Goal: Check status: Check status

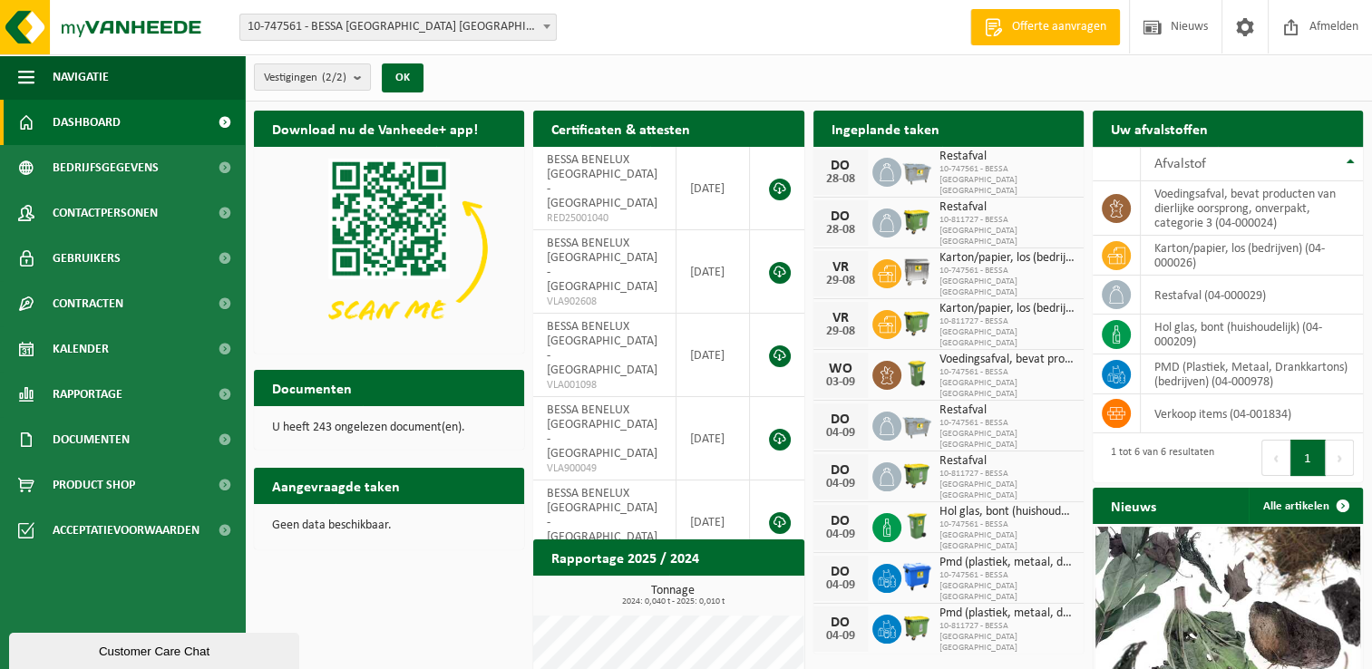
click at [968, 131] on div "Ingeplande taken Bekijk uw kalender" at bounding box center [949, 129] width 270 height 36
click at [939, 189] on div "DO 28-08 Restafval 10-747561 - BESSA BENELUX NV" at bounding box center [949, 172] width 270 height 51
click at [961, 178] on span "10-747561 - BESSA BENELUX NV" at bounding box center [1007, 180] width 135 height 33
click at [893, 129] on h2 "Ingeplande taken" at bounding box center [886, 128] width 144 height 35
click at [155, 124] on link "Dashboard" at bounding box center [122, 122] width 245 height 45
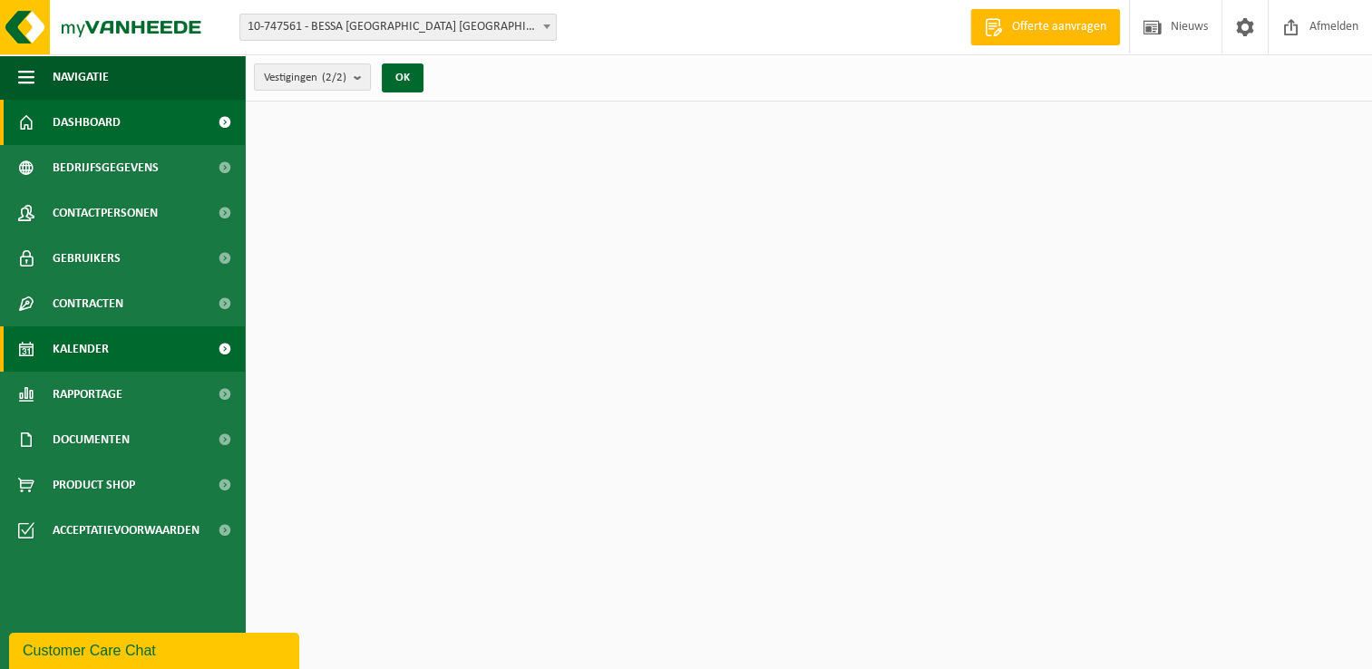
click at [115, 350] on link "Kalender" at bounding box center [122, 349] width 245 height 45
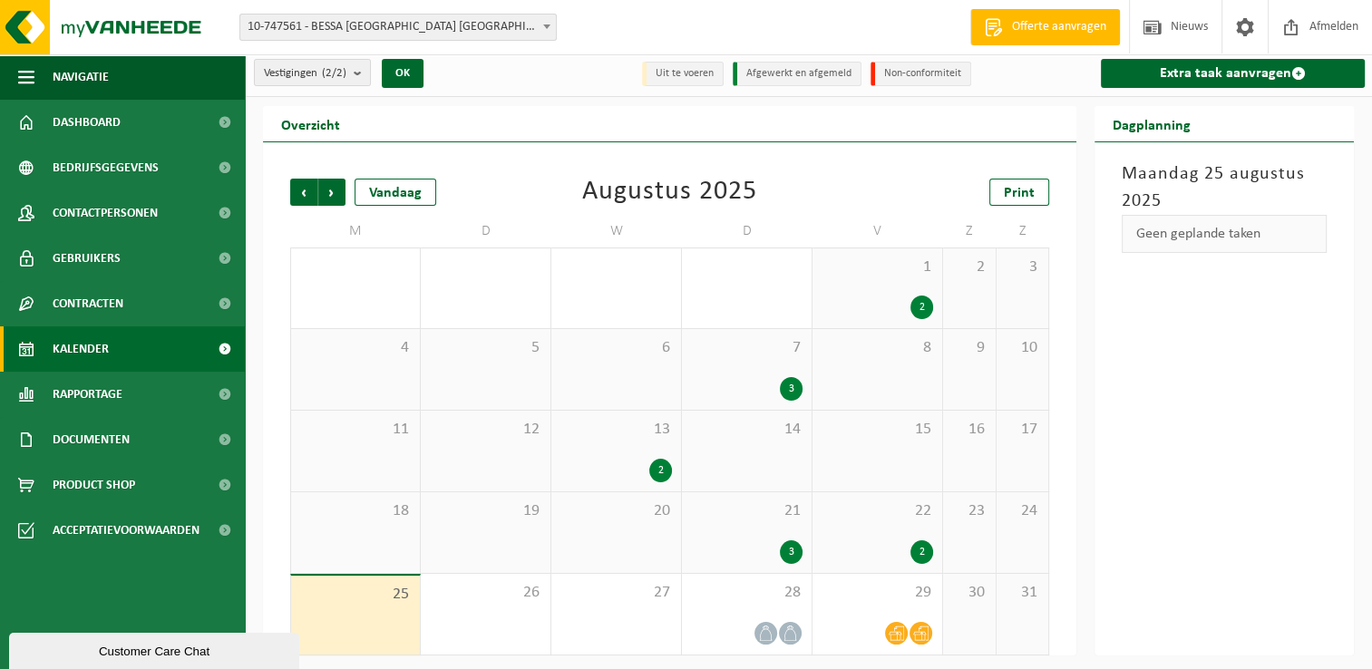
scroll to position [7, 0]
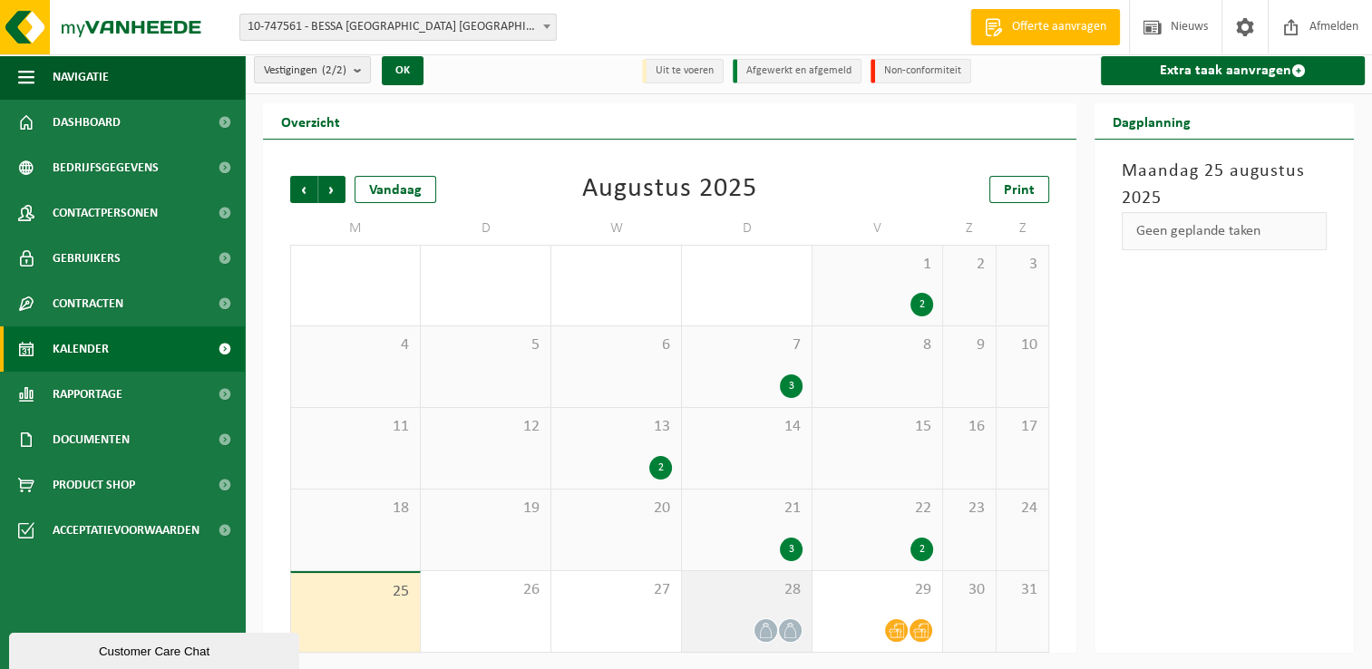
click at [773, 603] on div "28" at bounding box center [747, 611] width 130 height 81
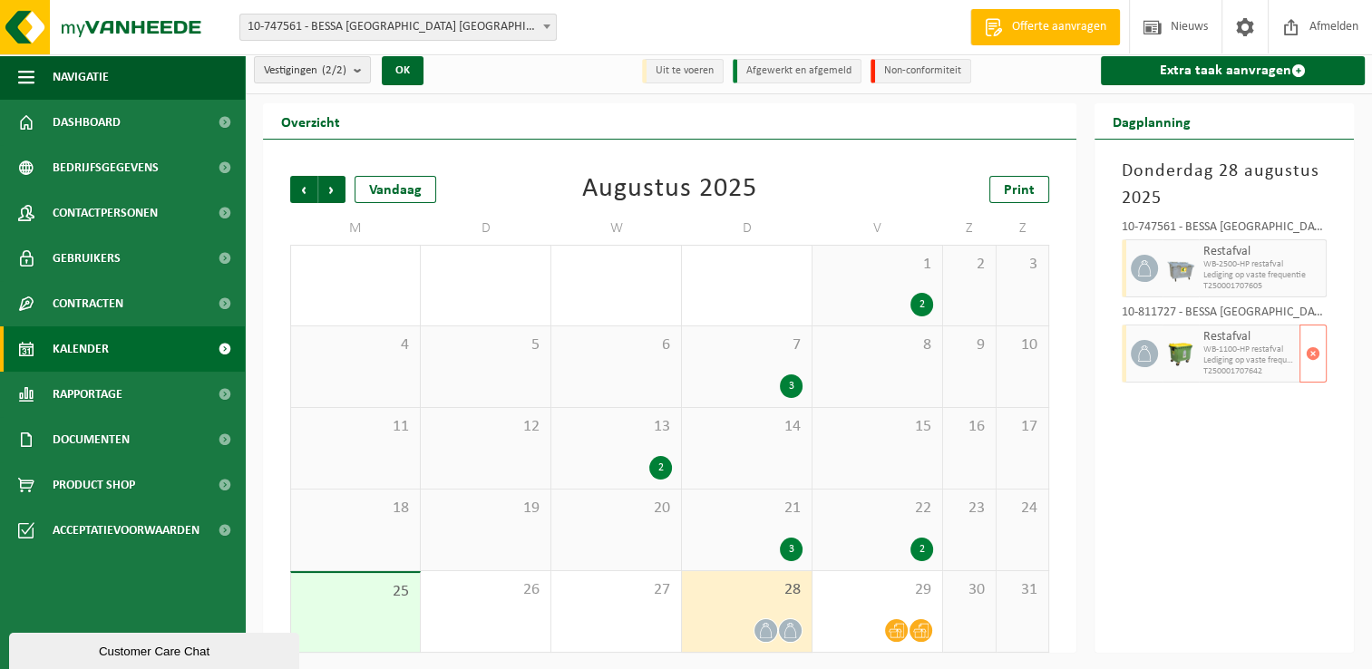
click at [1284, 331] on span "Restafval" at bounding box center [1250, 337] width 92 height 15
click at [853, 608] on div "29" at bounding box center [878, 611] width 130 height 81
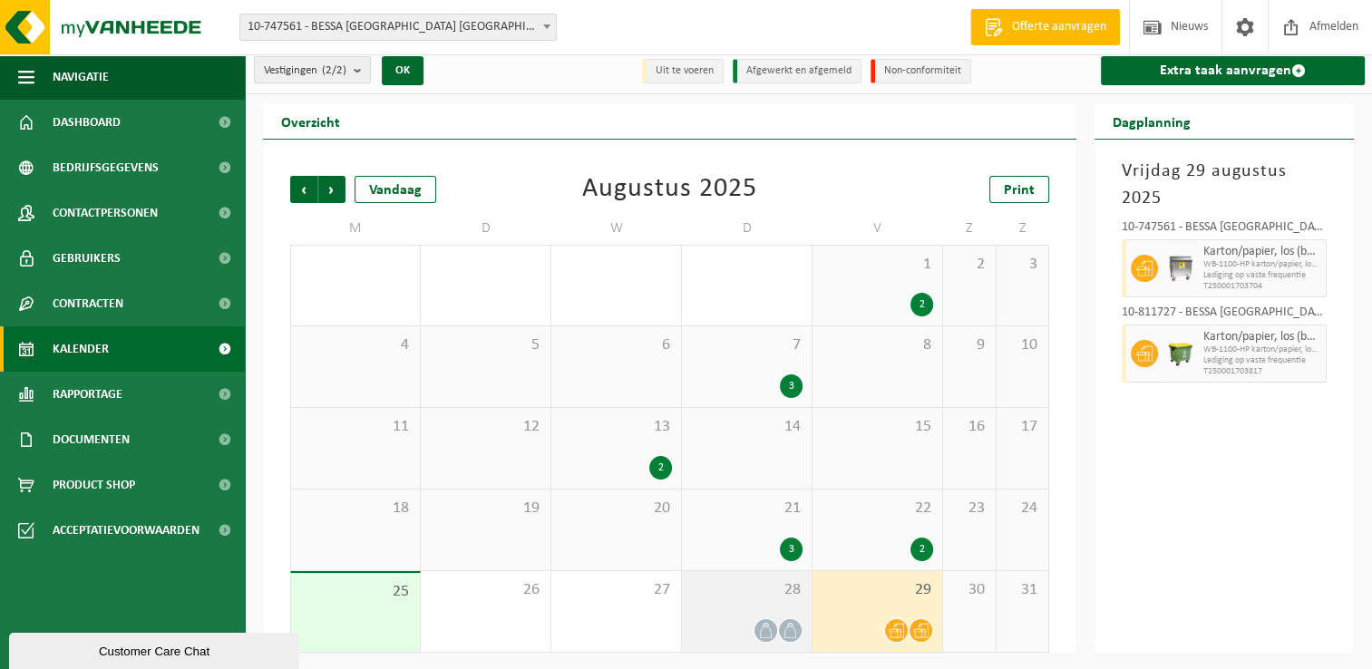
click at [750, 611] on div "28" at bounding box center [747, 611] width 130 height 81
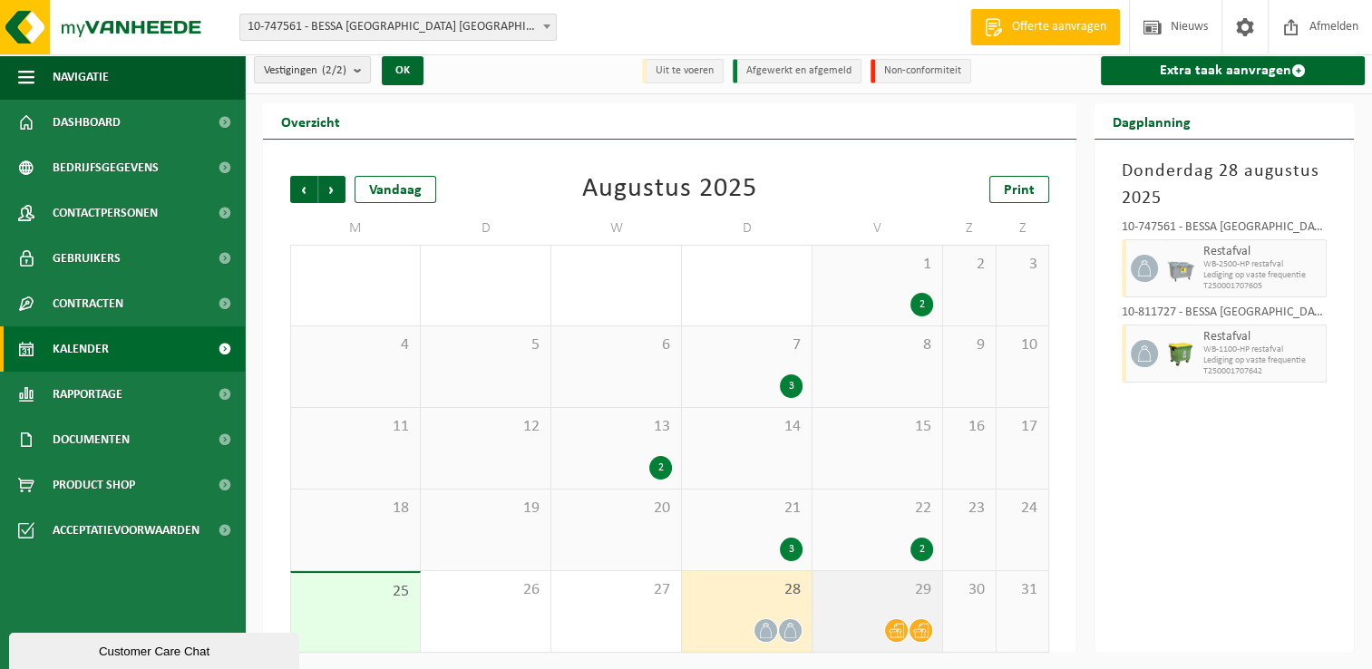
click at [866, 595] on span "29" at bounding box center [878, 591] width 112 height 20
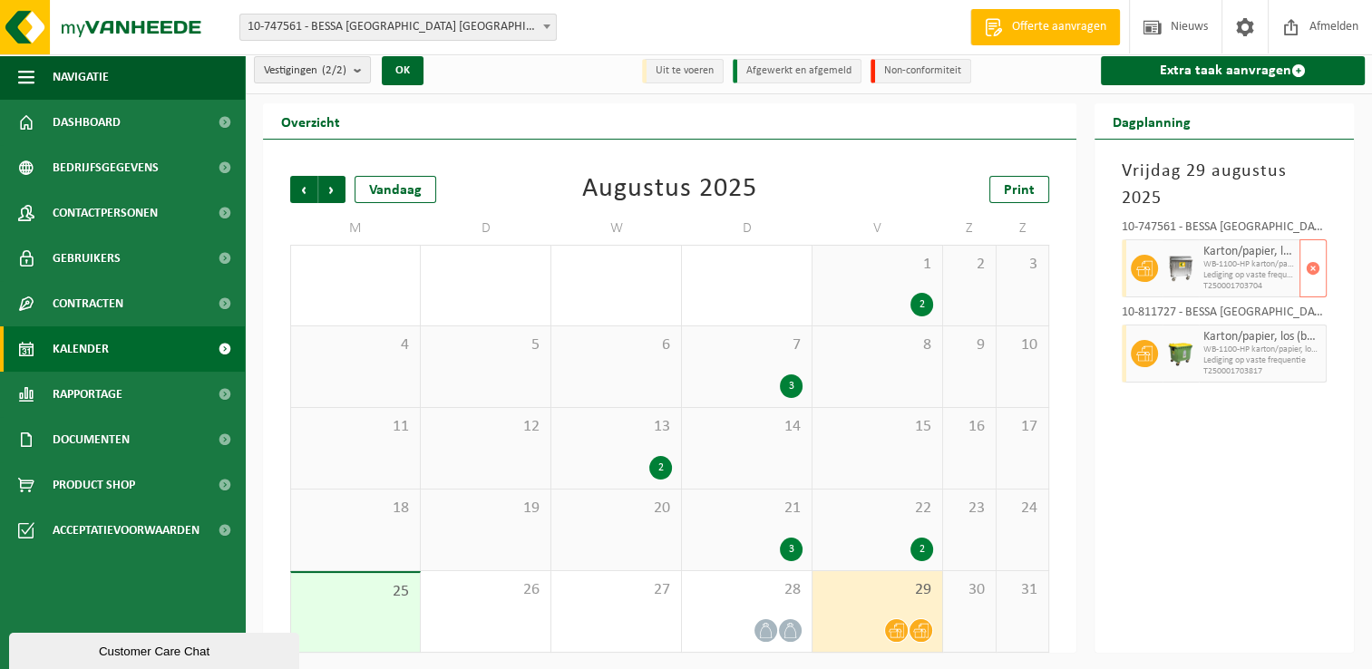
click at [1216, 259] on span "WB-1100-HP karton/papier, los (bedrijven)" at bounding box center [1250, 264] width 92 height 11
click at [1309, 272] on span "button" at bounding box center [1313, 268] width 15 height 36
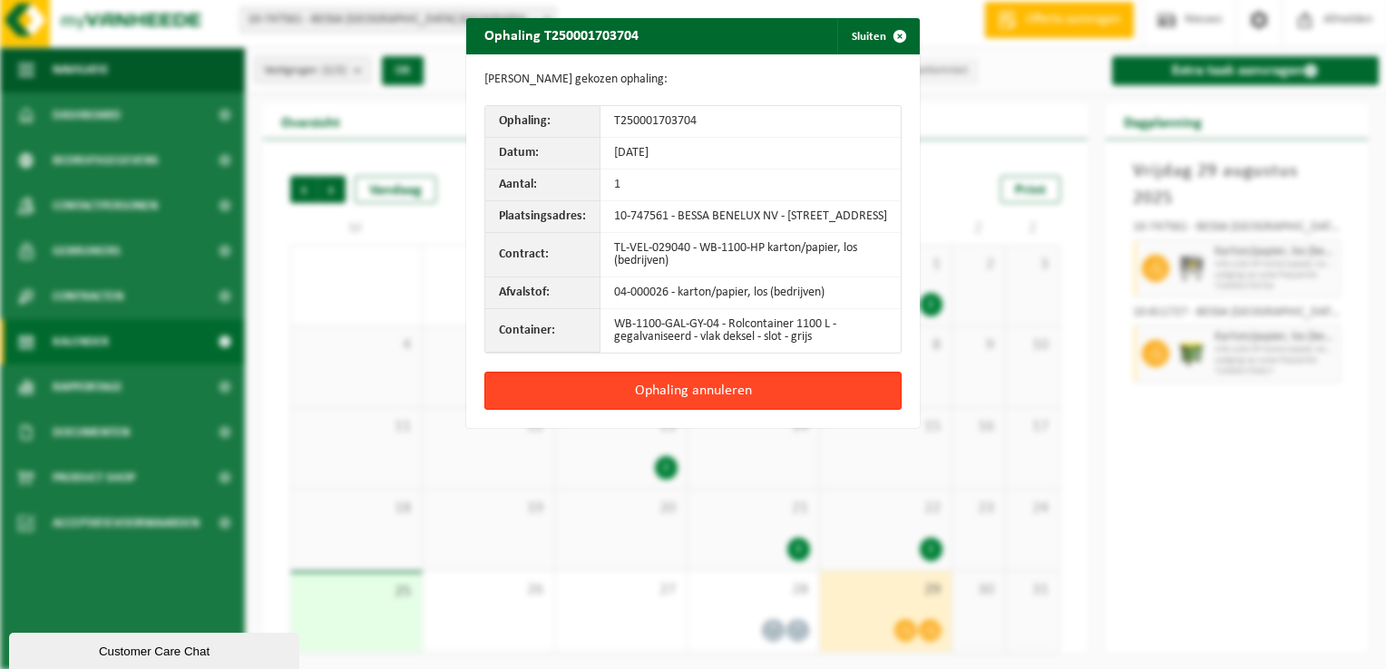
click at [757, 399] on button "Ophaling annuleren" at bounding box center [692, 391] width 417 height 38
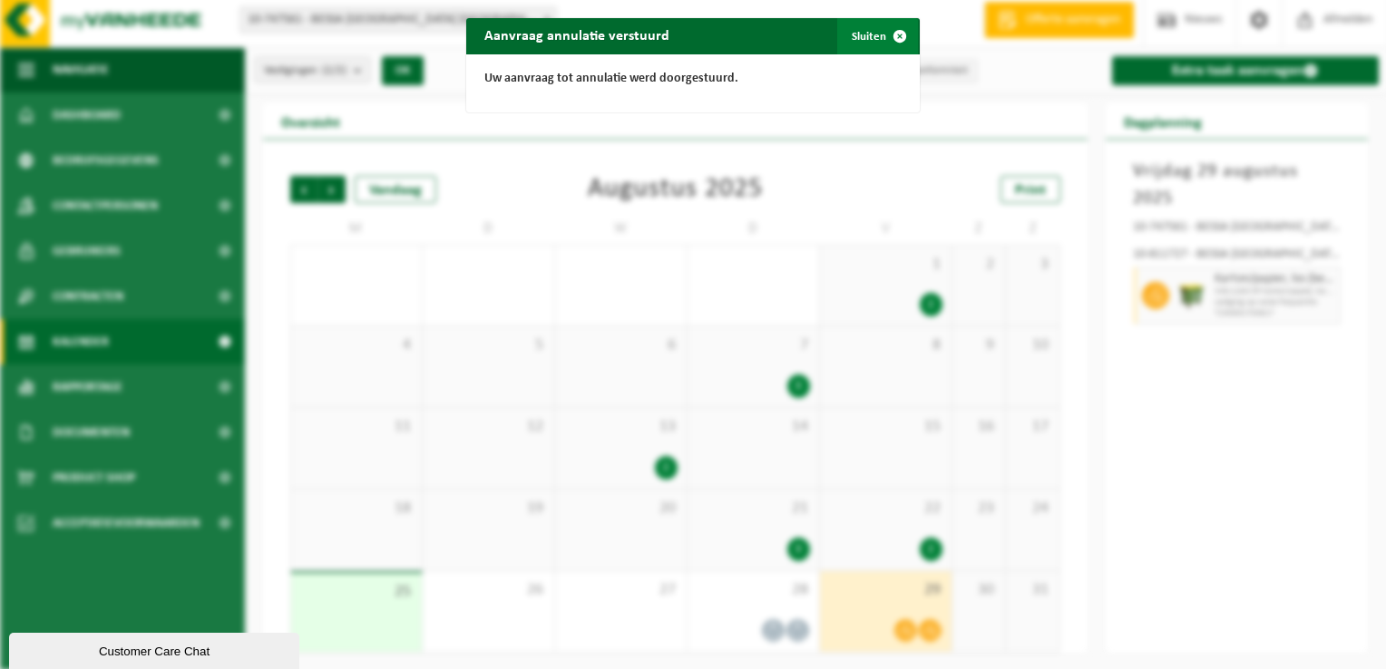
click at [899, 37] on span "button" at bounding box center [900, 36] width 36 height 36
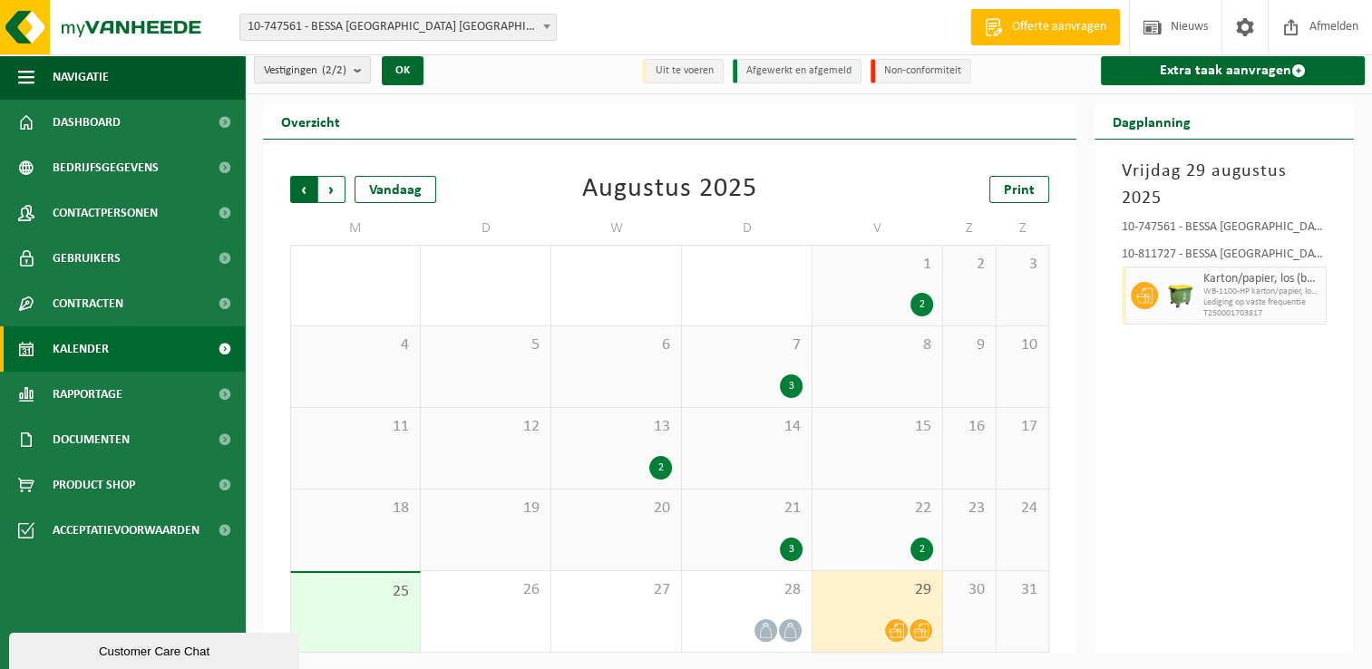
click at [334, 193] on span "Volgende" at bounding box center [331, 189] width 27 height 27
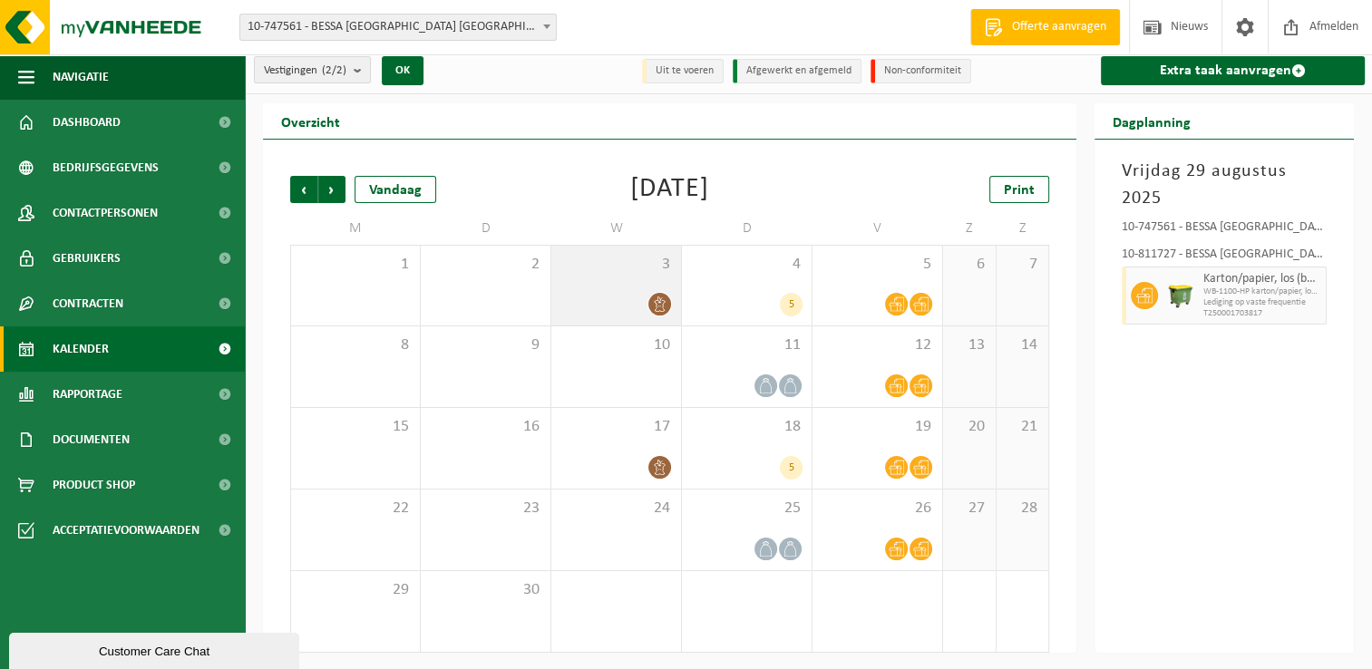
click at [595, 295] on div at bounding box center [617, 304] width 112 height 24
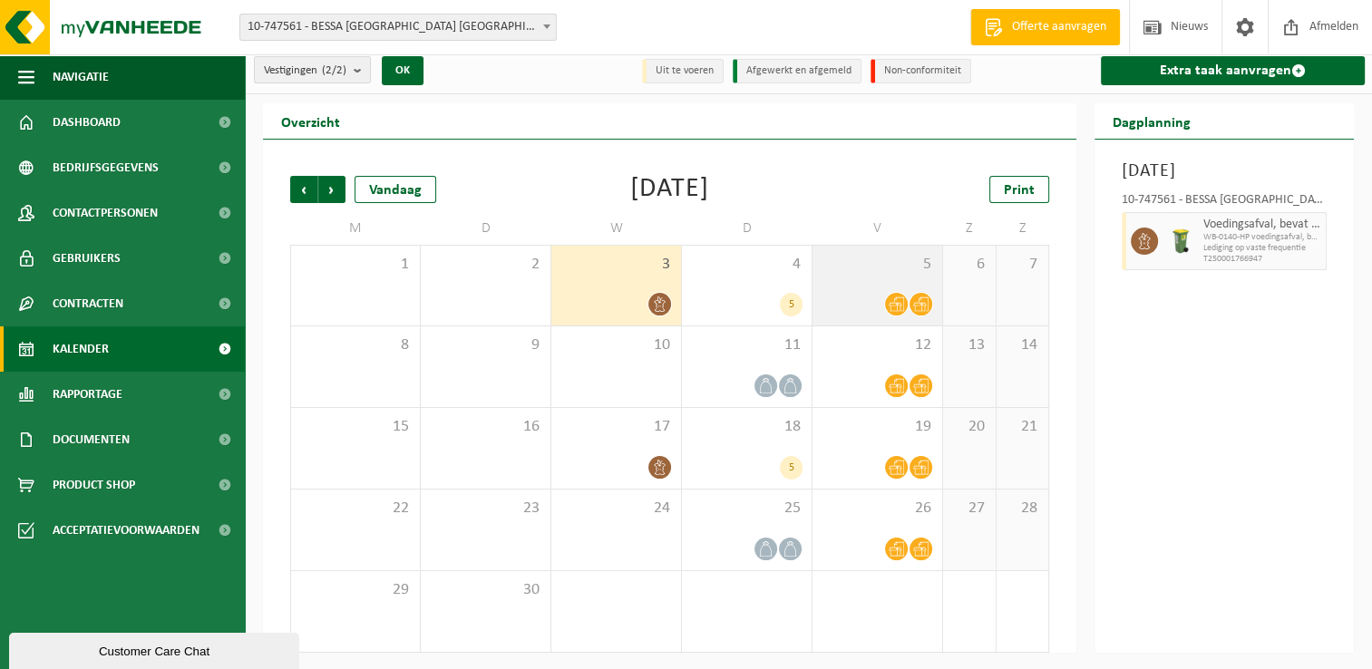
click at [880, 299] on div at bounding box center [878, 304] width 112 height 24
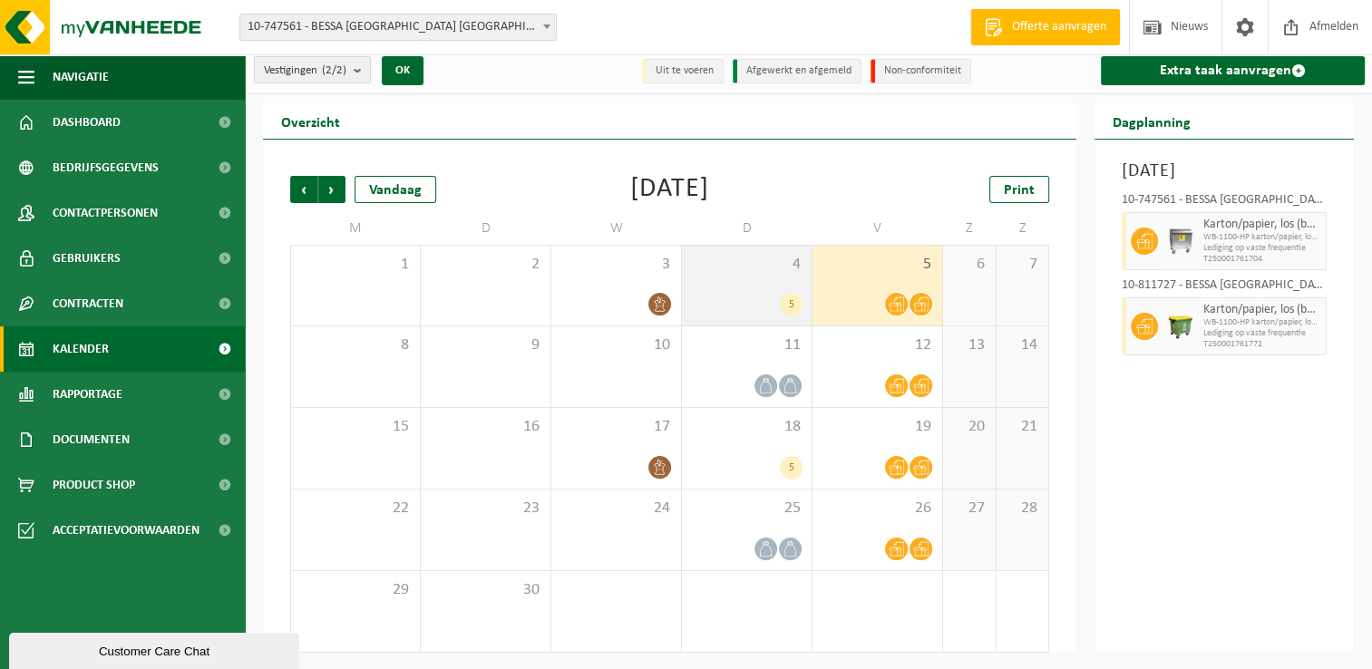
click at [751, 299] on div "5" at bounding box center [747, 305] width 112 height 24
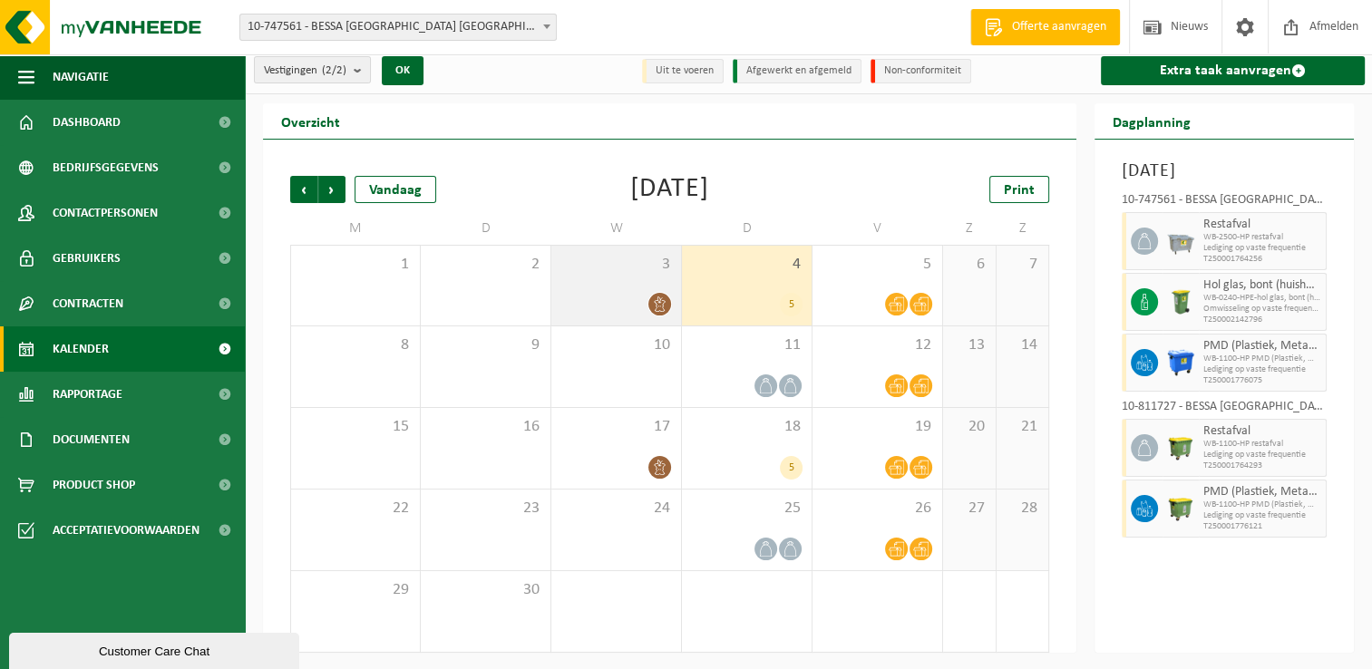
click at [593, 278] on div "3" at bounding box center [616, 286] width 130 height 80
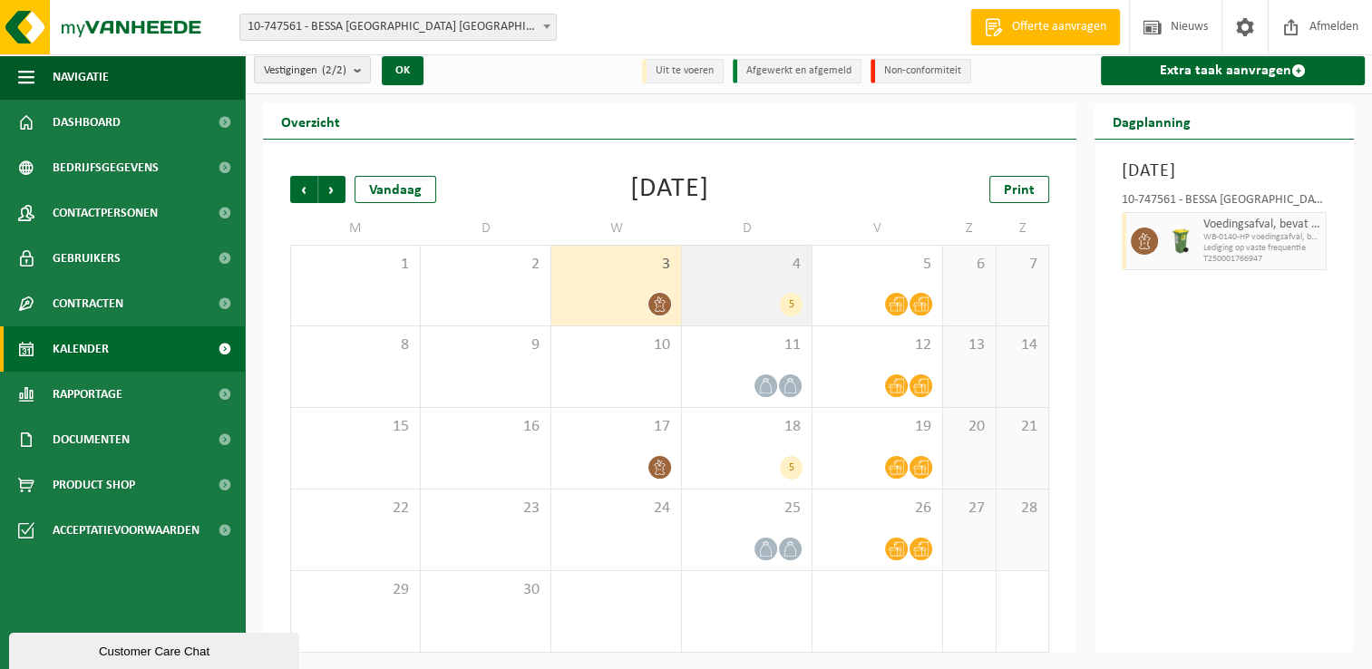
click at [730, 284] on div "4 5" at bounding box center [747, 286] width 130 height 80
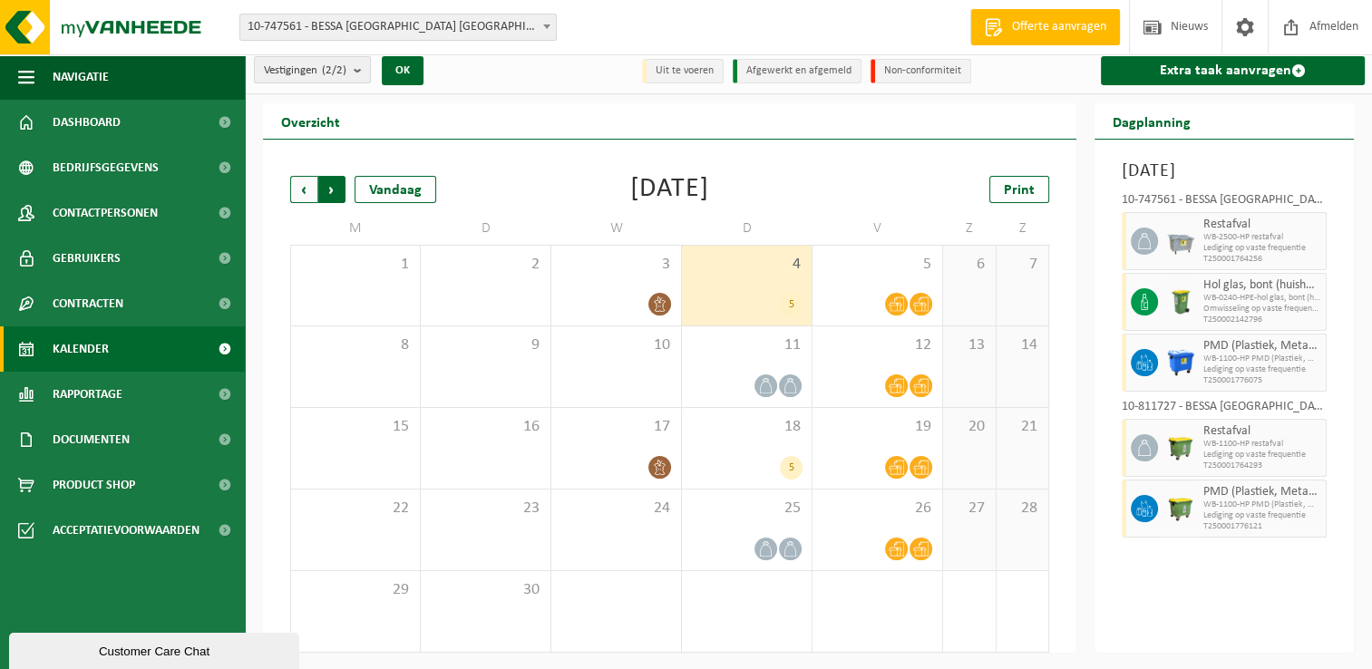
click at [308, 193] on span "Vorige" at bounding box center [303, 189] width 27 height 27
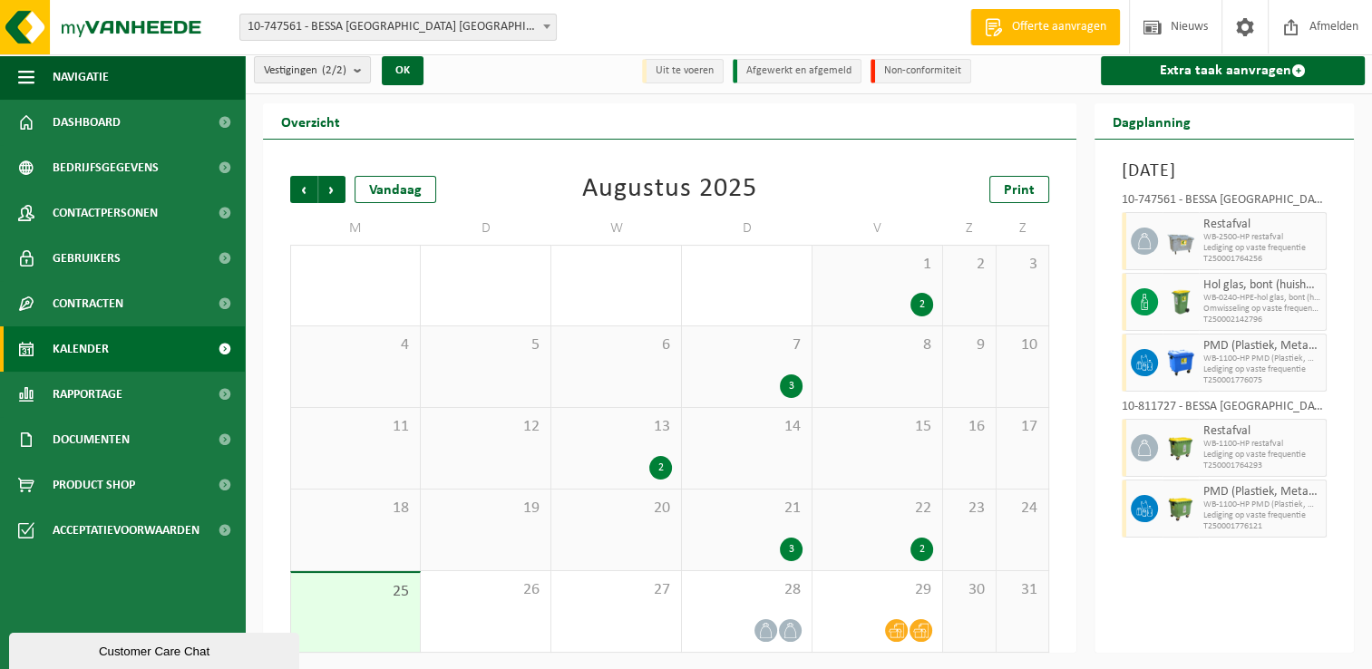
click at [445, 29] on span "10-747561 - BESSA [GEOGRAPHIC_DATA] [GEOGRAPHIC_DATA] - [GEOGRAPHIC_DATA]" at bounding box center [398, 27] width 316 height 25
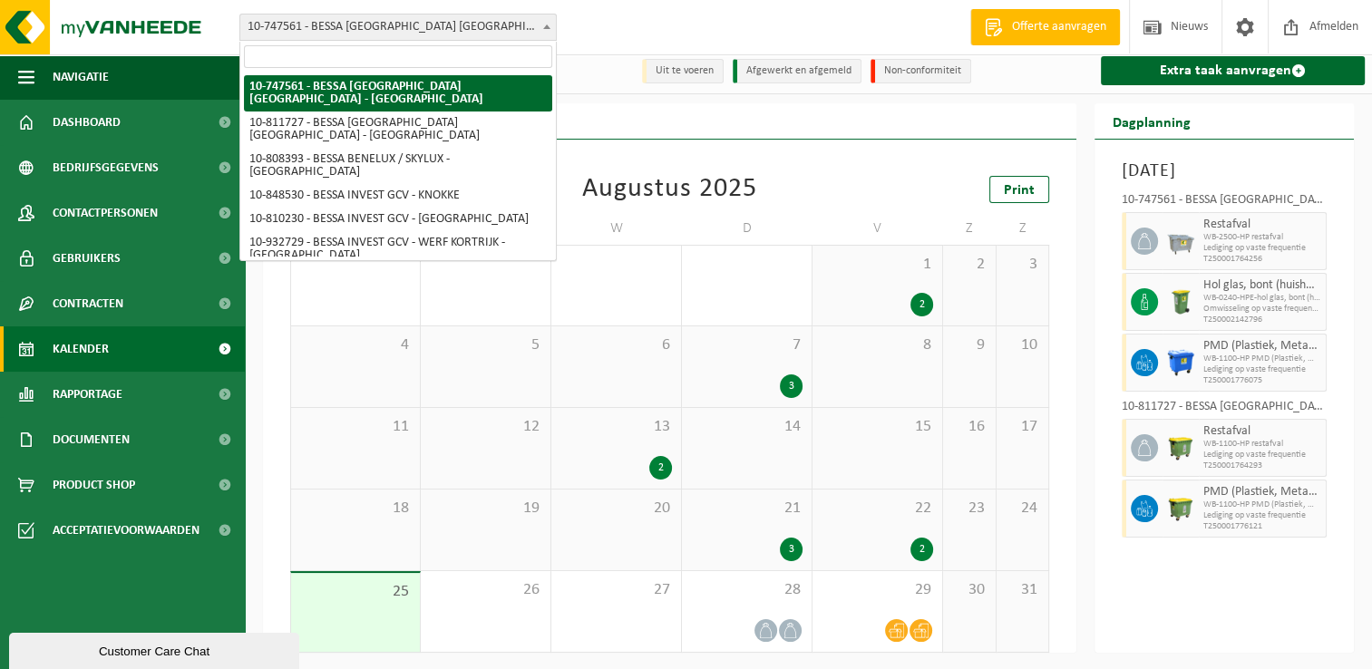
click at [555, 26] on span at bounding box center [547, 27] width 18 height 24
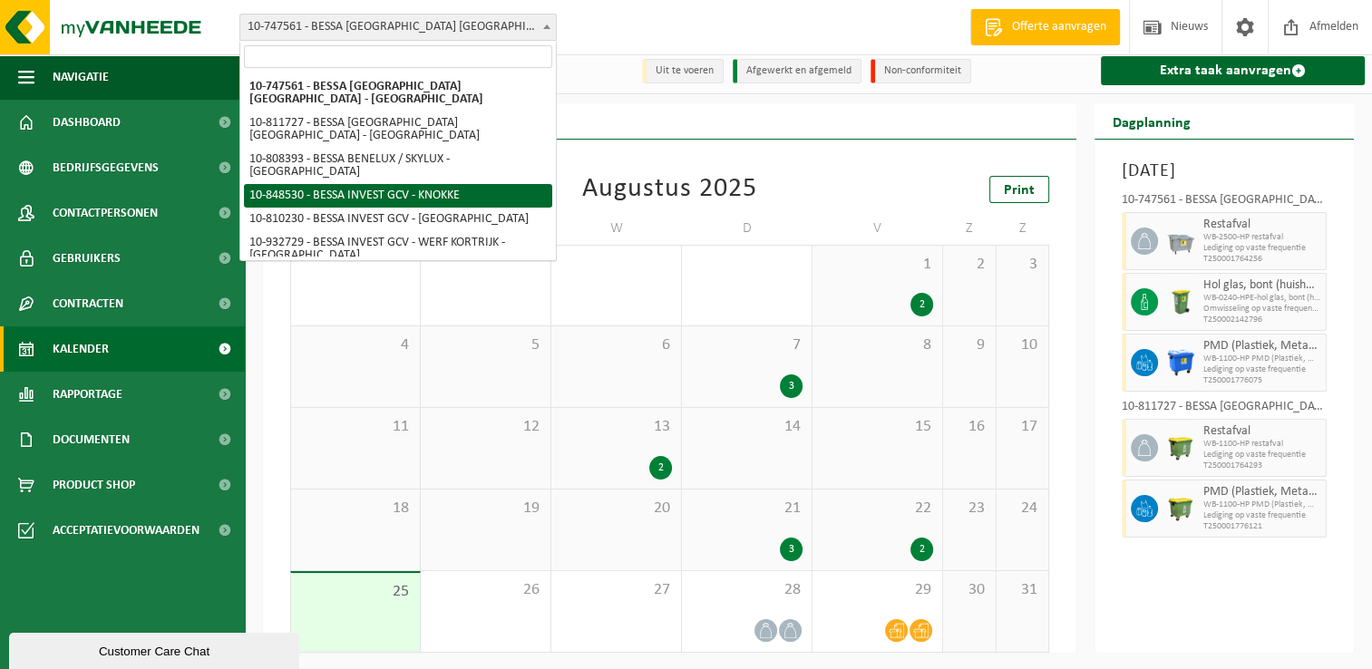
select select "95513"
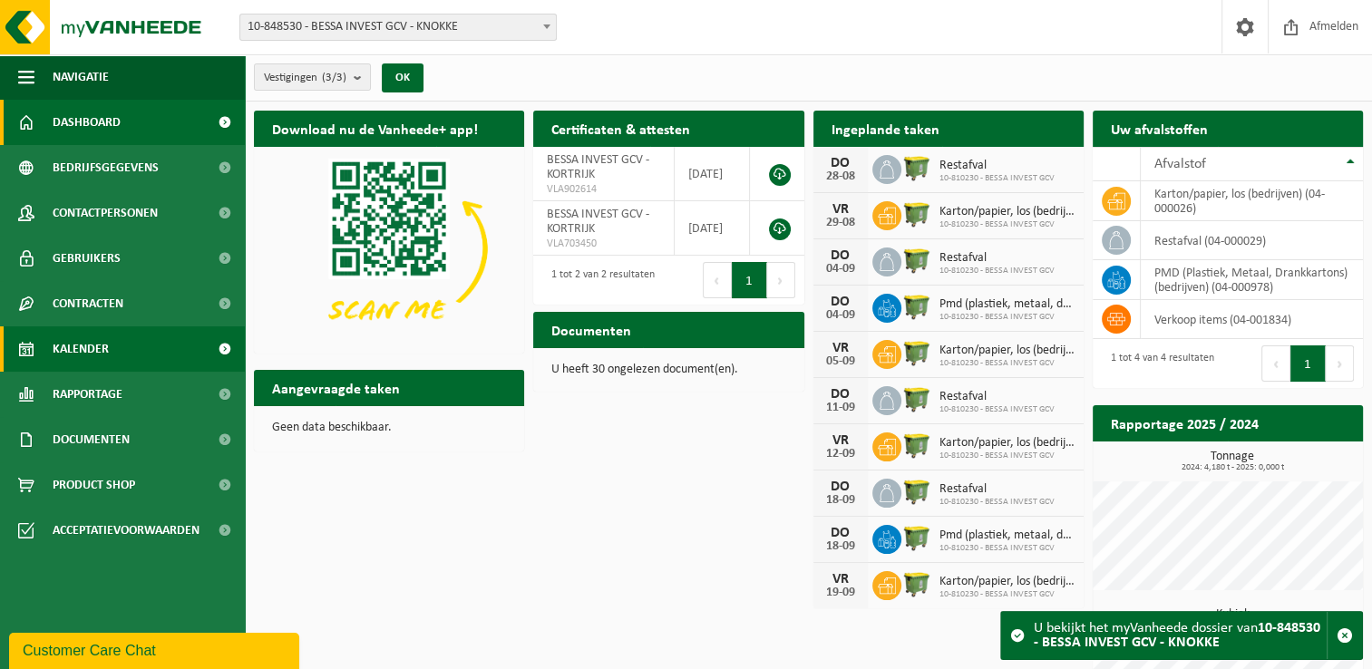
click at [134, 346] on link "Kalender" at bounding box center [122, 349] width 245 height 45
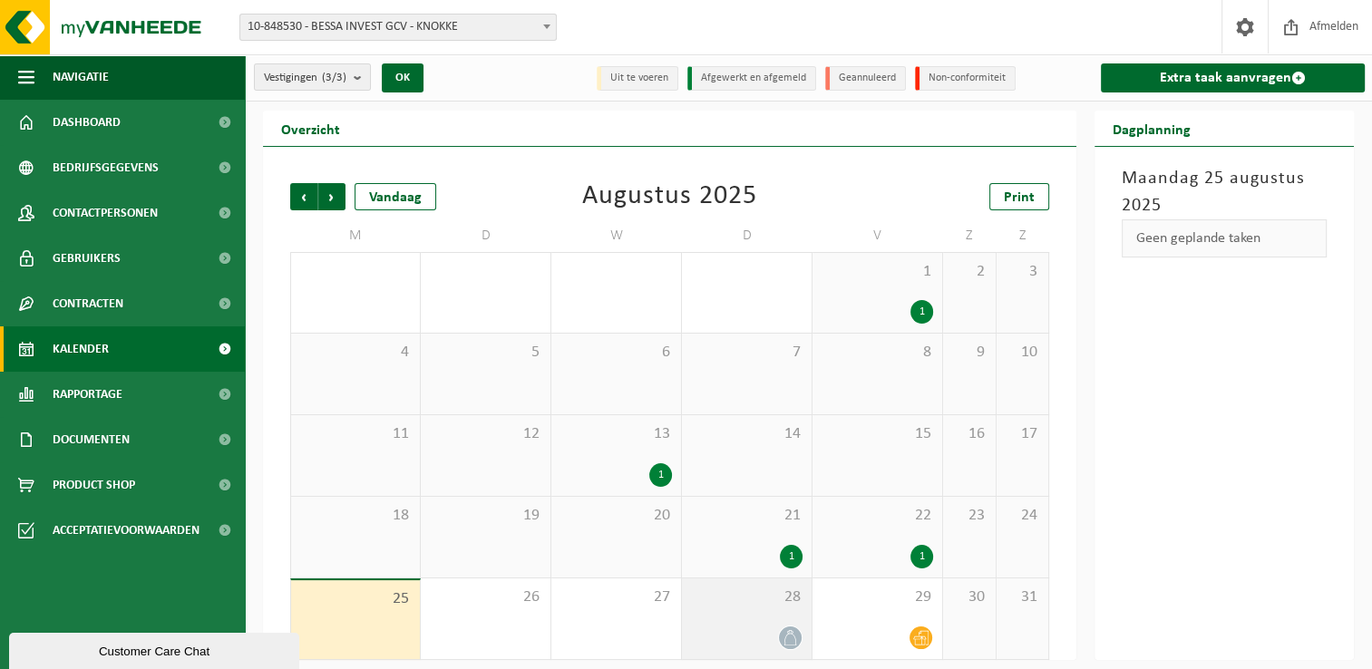
click at [725, 622] on div "28" at bounding box center [747, 619] width 130 height 81
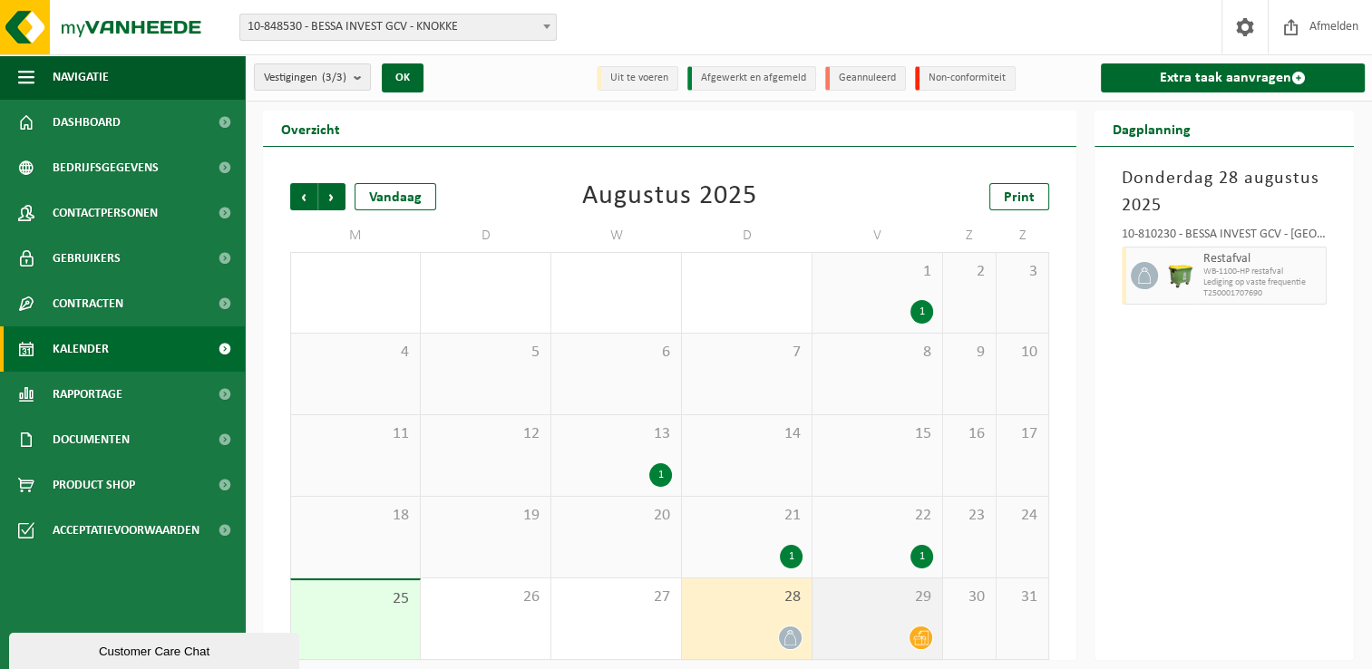
click at [927, 629] on span at bounding box center [921, 638] width 23 height 23
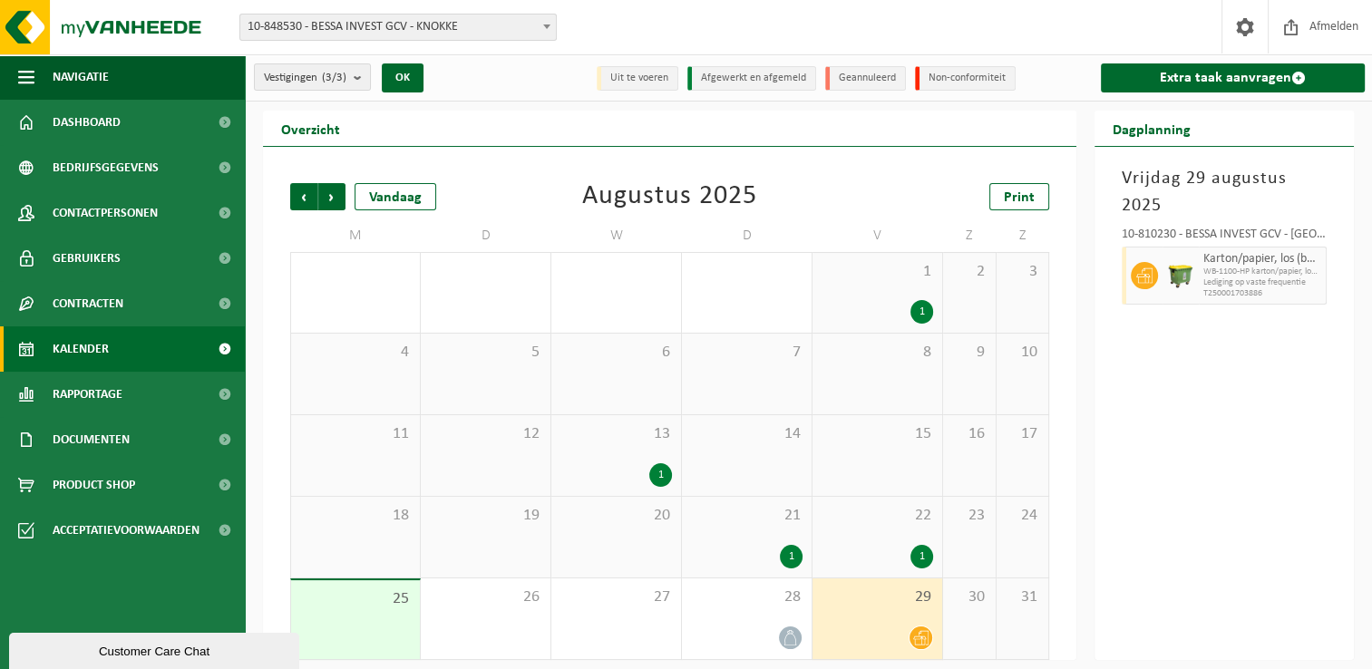
scroll to position [7, 0]
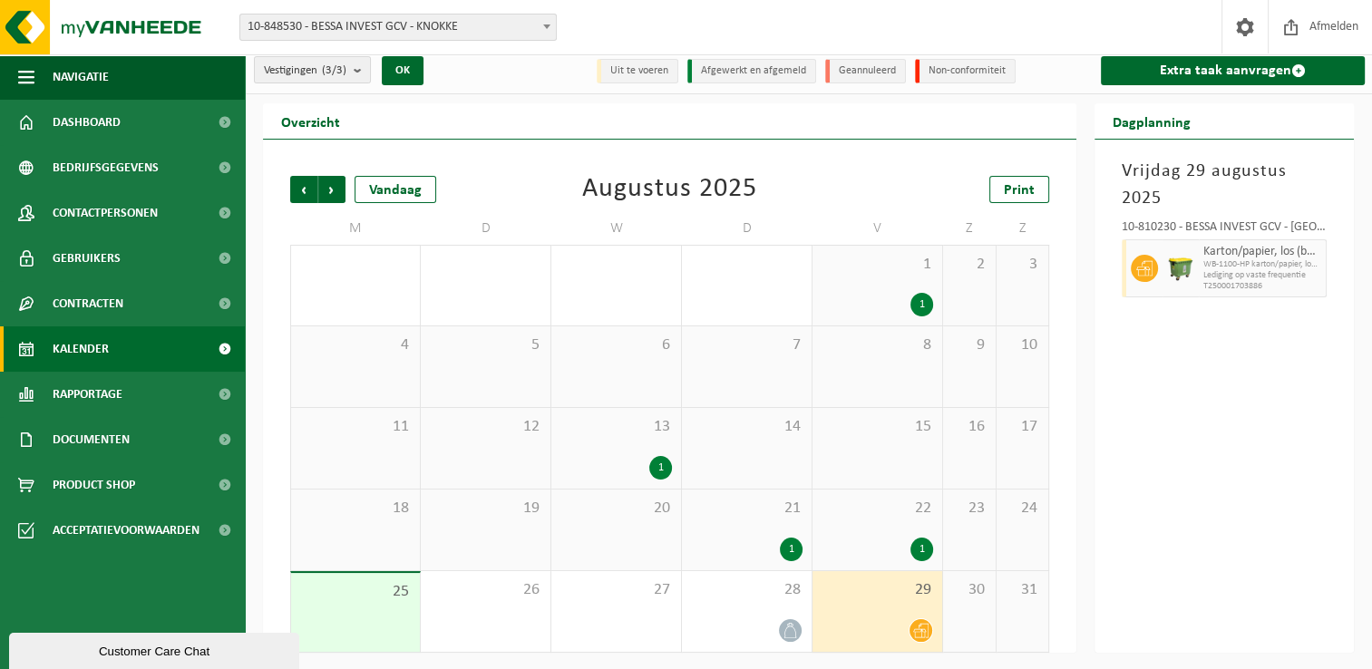
click at [844, 299] on div "1" at bounding box center [878, 305] width 112 height 24
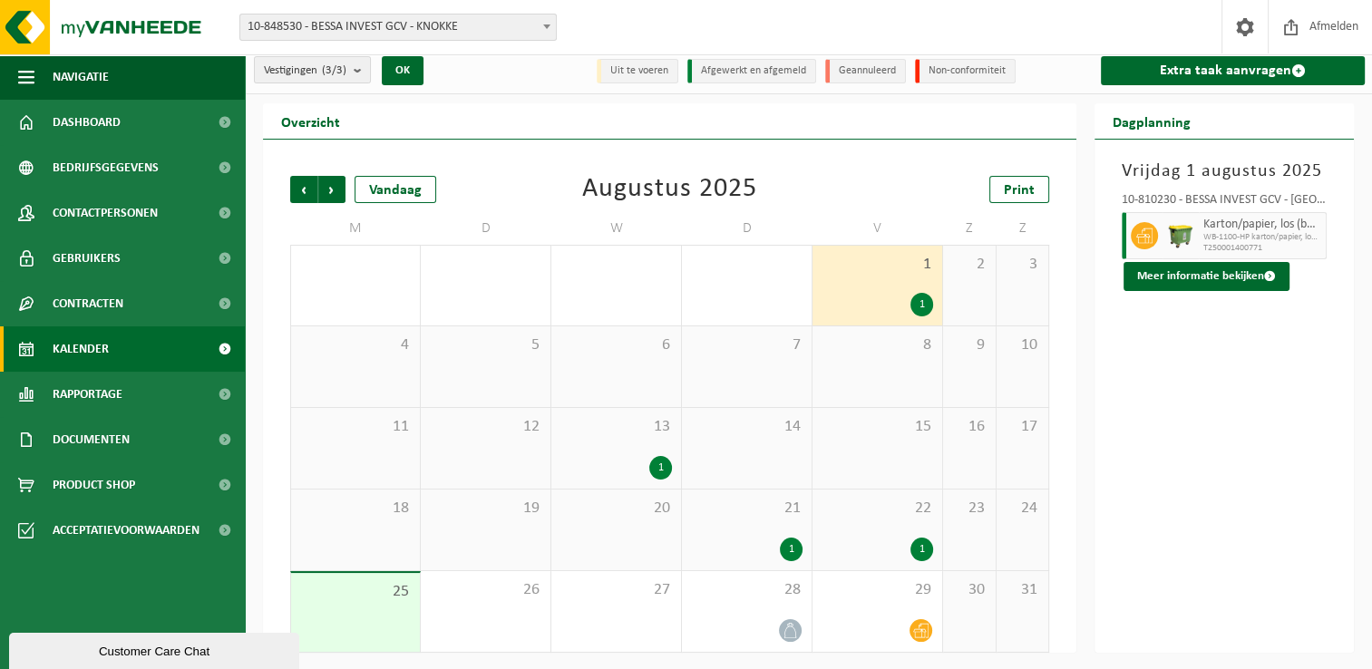
click at [636, 451] on div "13 1" at bounding box center [616, 448] width 130 height 81
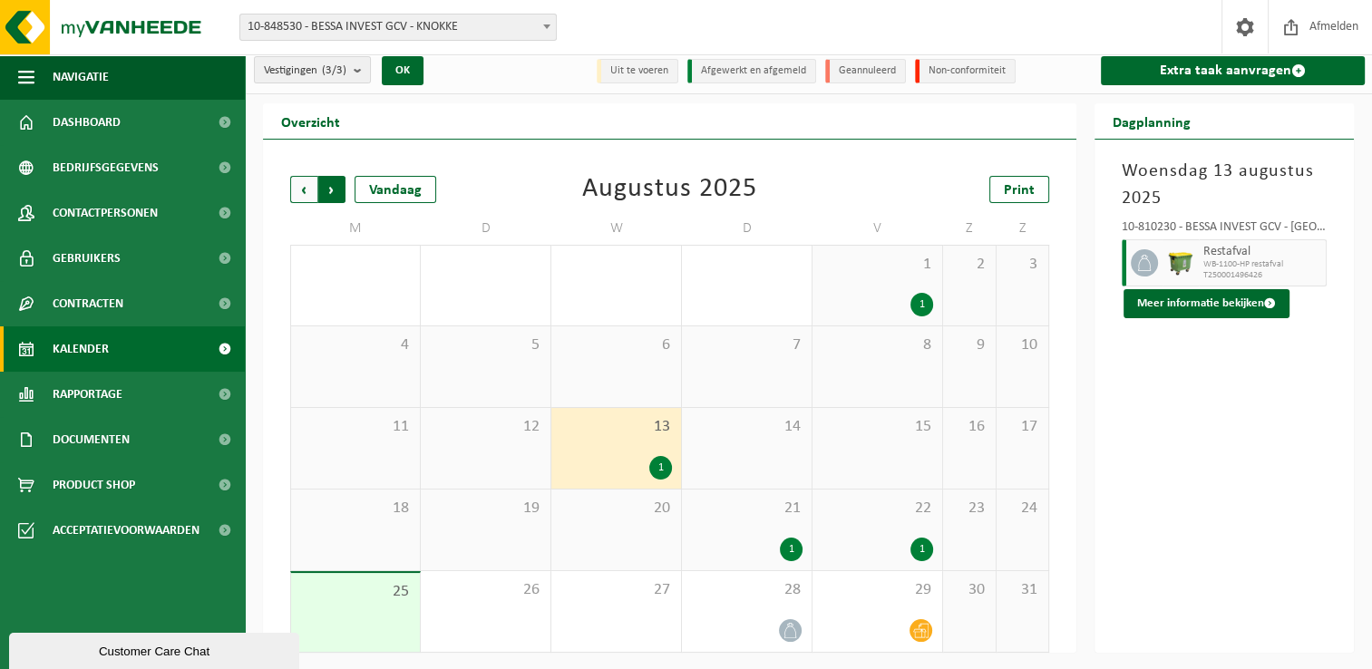
click at [311, 193] on span "Vorige" at bounding box center [303, 189] width 27 height 27
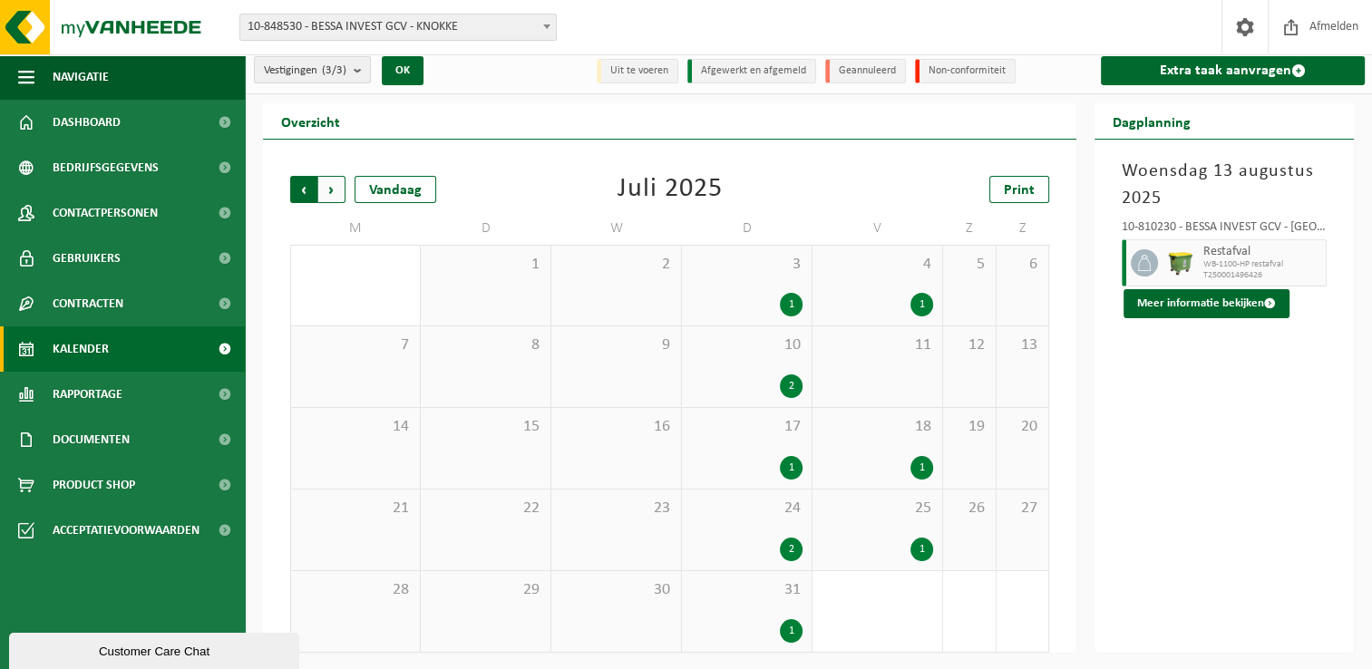
click at [330, 189] on span "Volgende" at bounding box center [331, 189] width 27 height 27
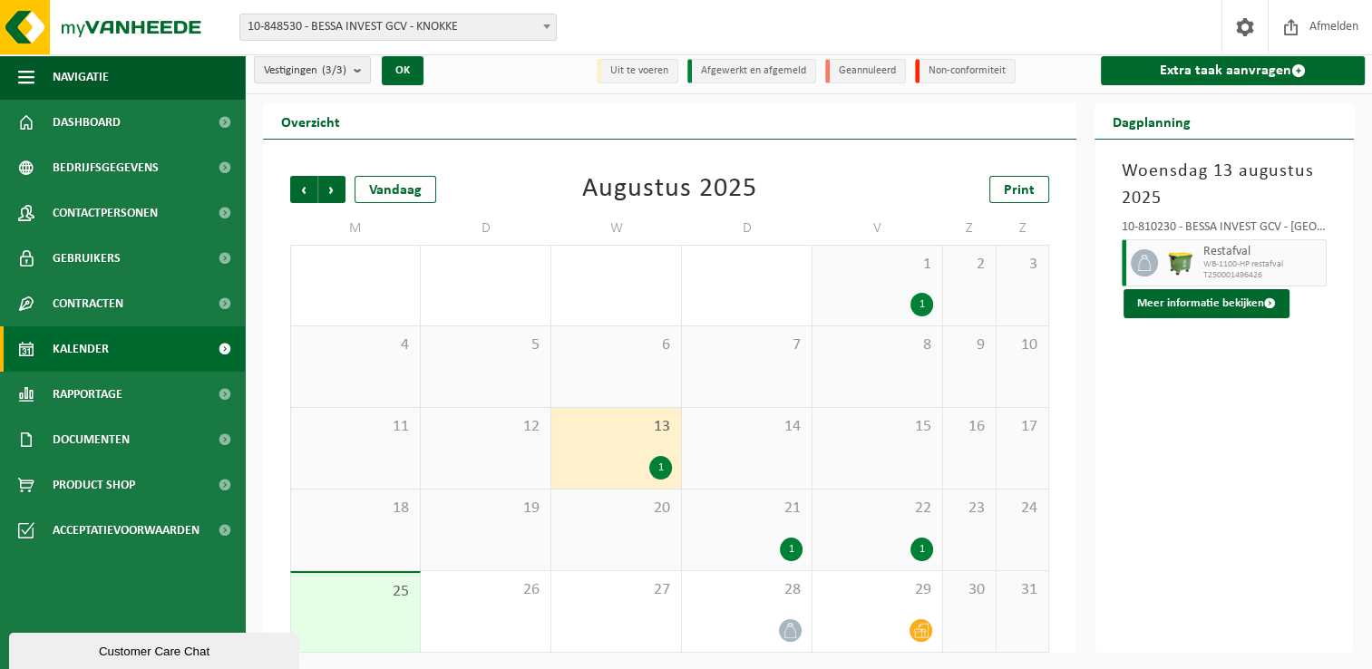
click at [330, 189] on span "Volgende" at bounding box center [331, 189] width 27 height 27
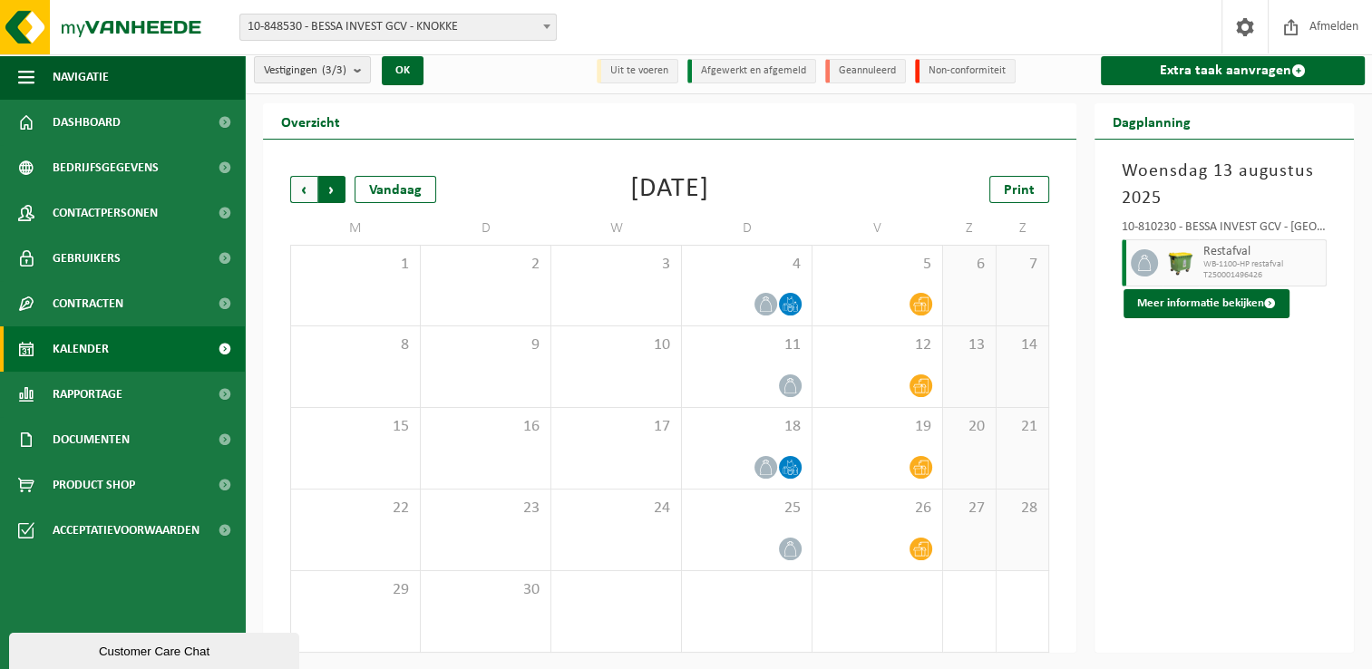
click at [303, 190] on span "Vorige" at bounding box center [303, 189] width 27 height 27
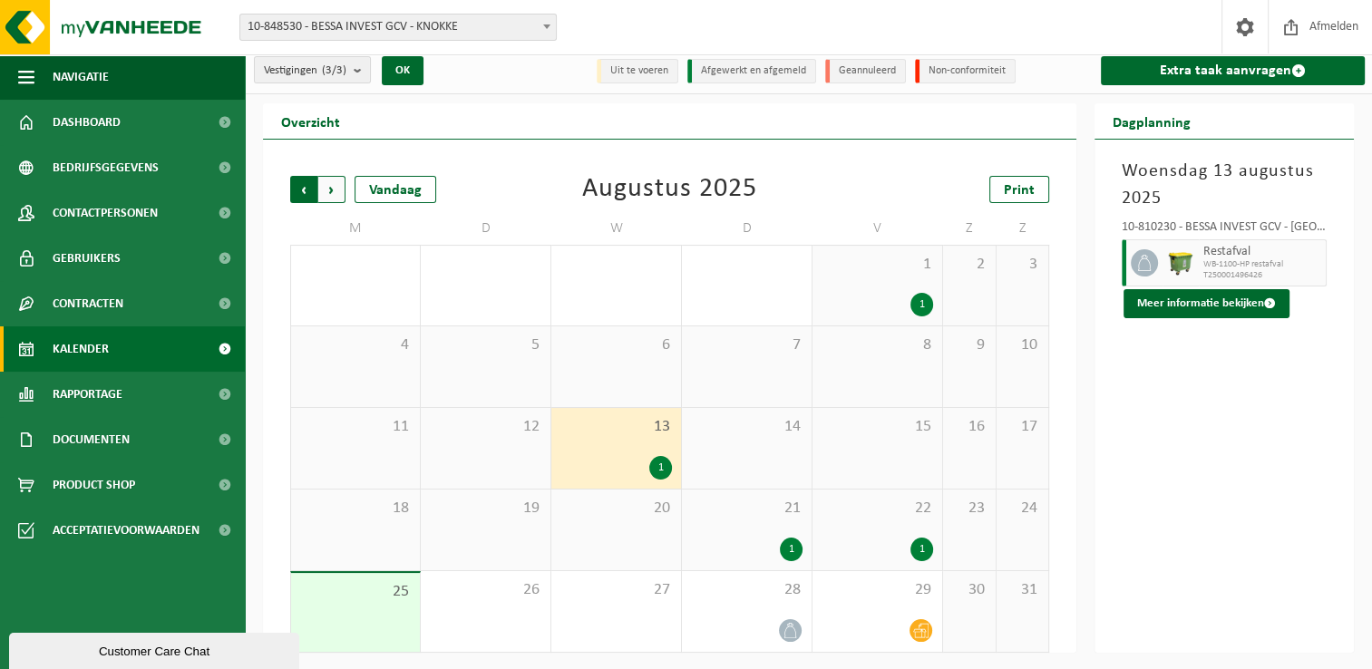
click at [330, 182] on span "Volgende" at bounding box center [331, 189] width 27 height 27
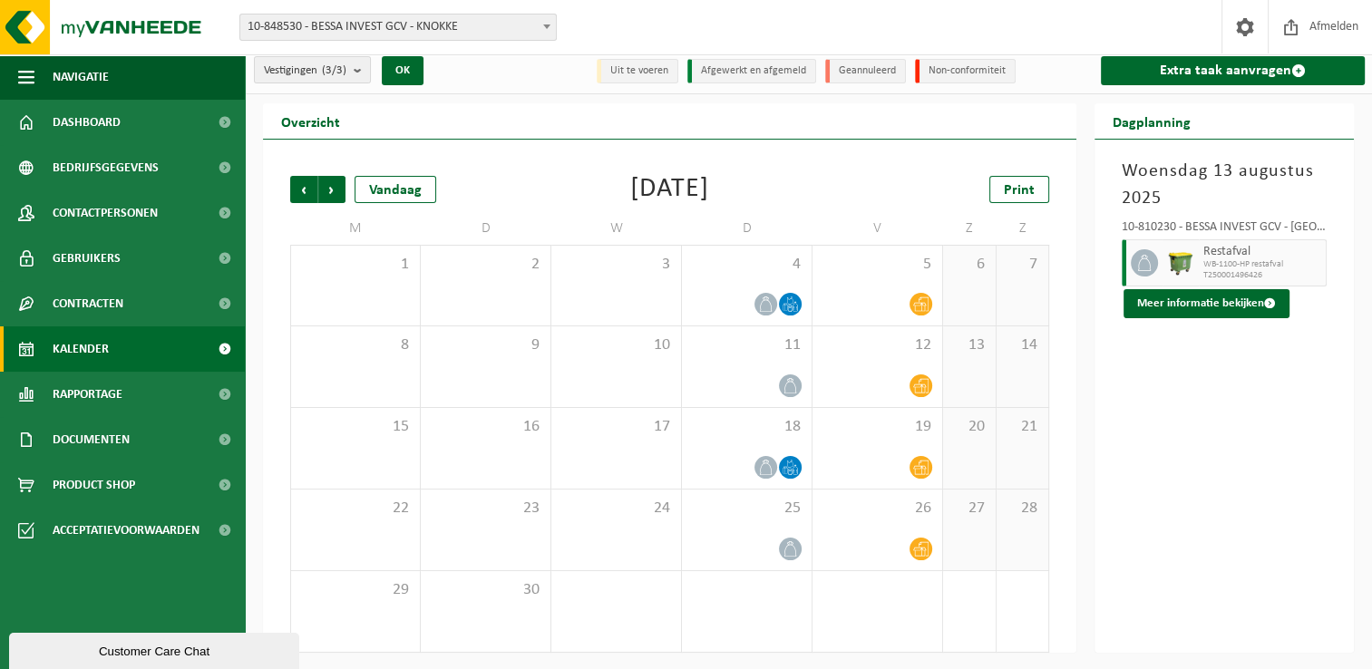
click at [289, 192] on div "Vorige Volgende Vandaag [DATE] Print M D W D V Z Z 1 2 3 4 5 6 7 8 9 10 11 12 1…" at bounding box center [669, 414] width 777 height 513
click at [319, 192] on span "Volgende" at bounding box center [331, 189] width 27 height 27
click at [316, 192] on span "Vorige" at bounding box center [303, 189] width 27 height 27
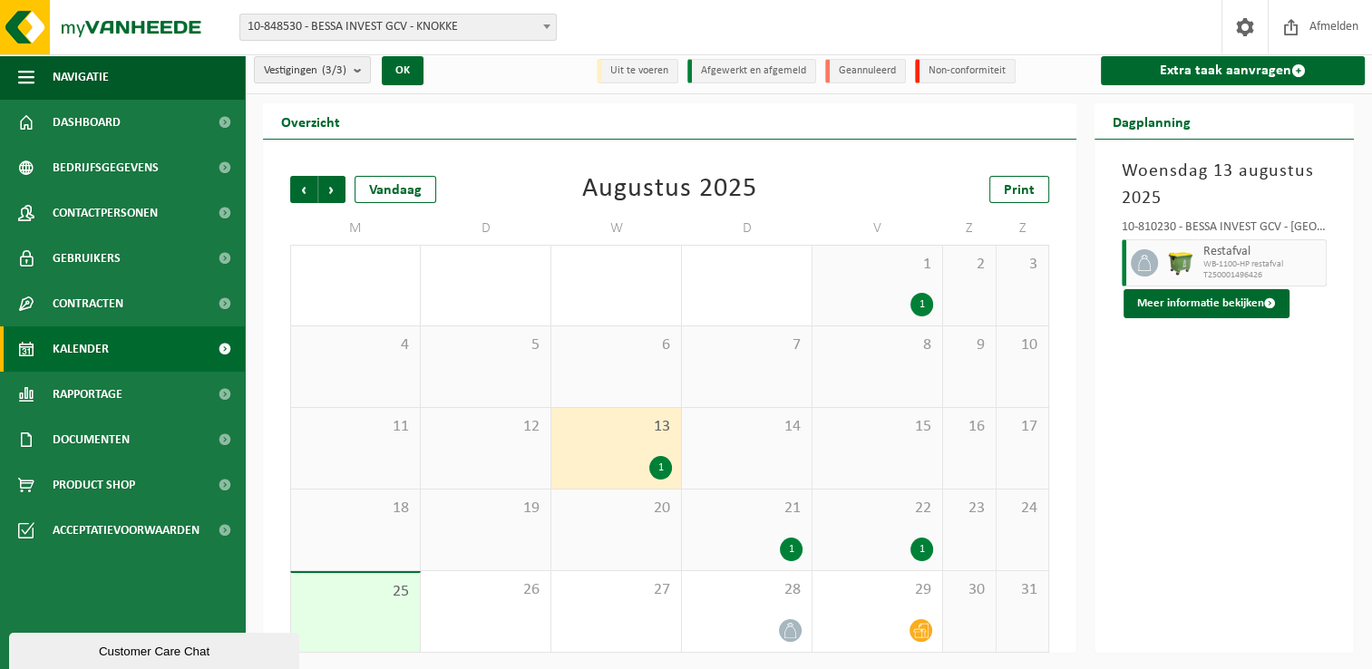
click at [741, 521] on div "21 1" at bounding box center [747, 530] width 130 height 81
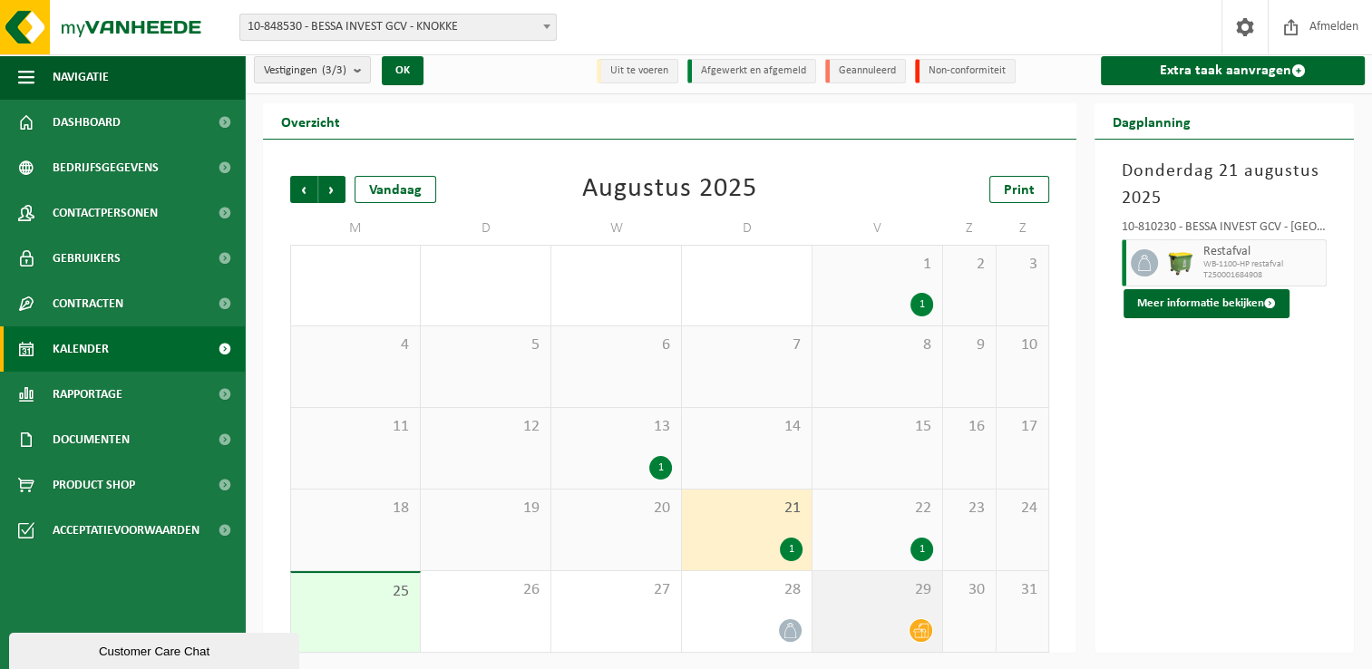
click at [865, 625] on div at bounding box center [878, 631] width 112 height 24
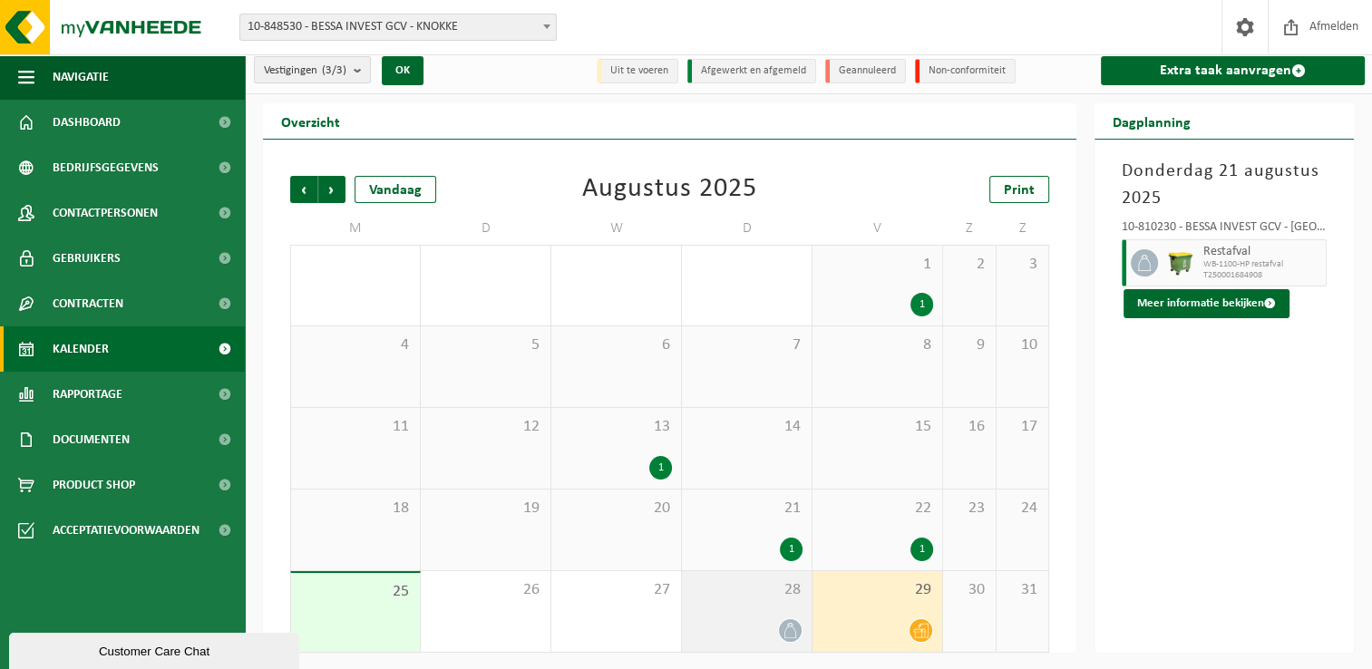
click at [766, 608] on div "28" at bounding box center [747, 611] width 130 height 81
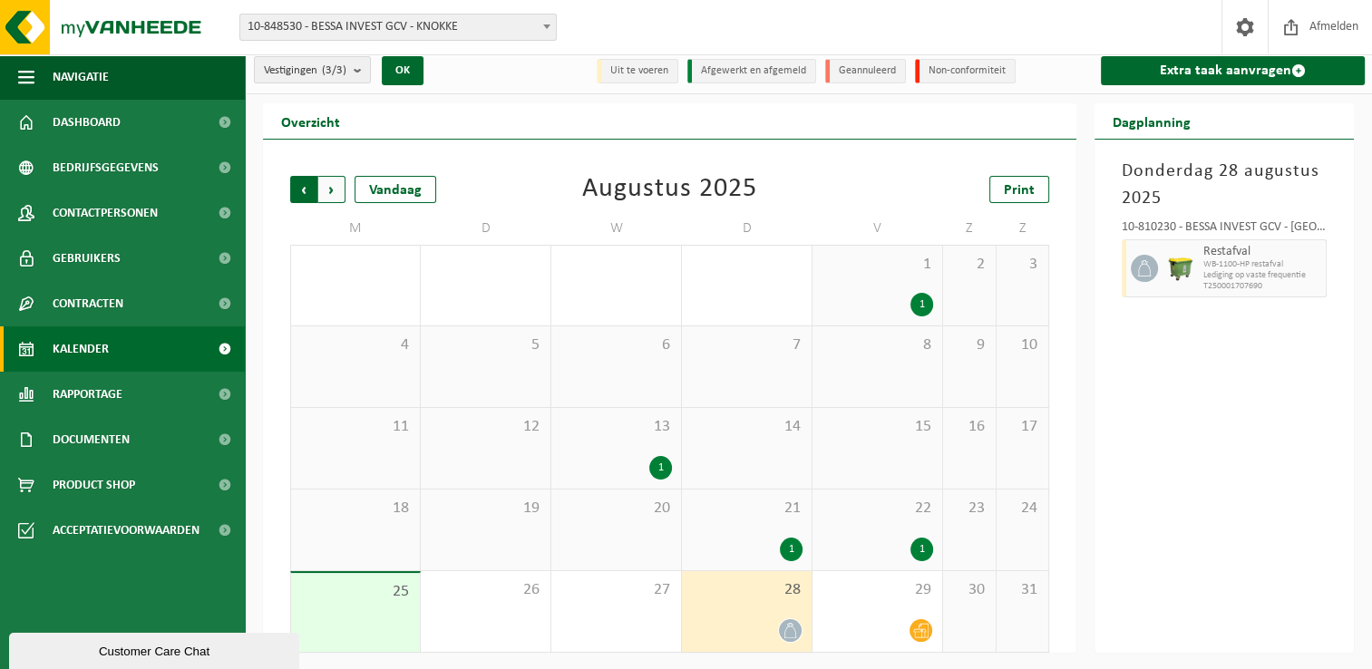
click at [330, 191] on span "Volgende" at bounding box center [331, 189] width 27 height 27
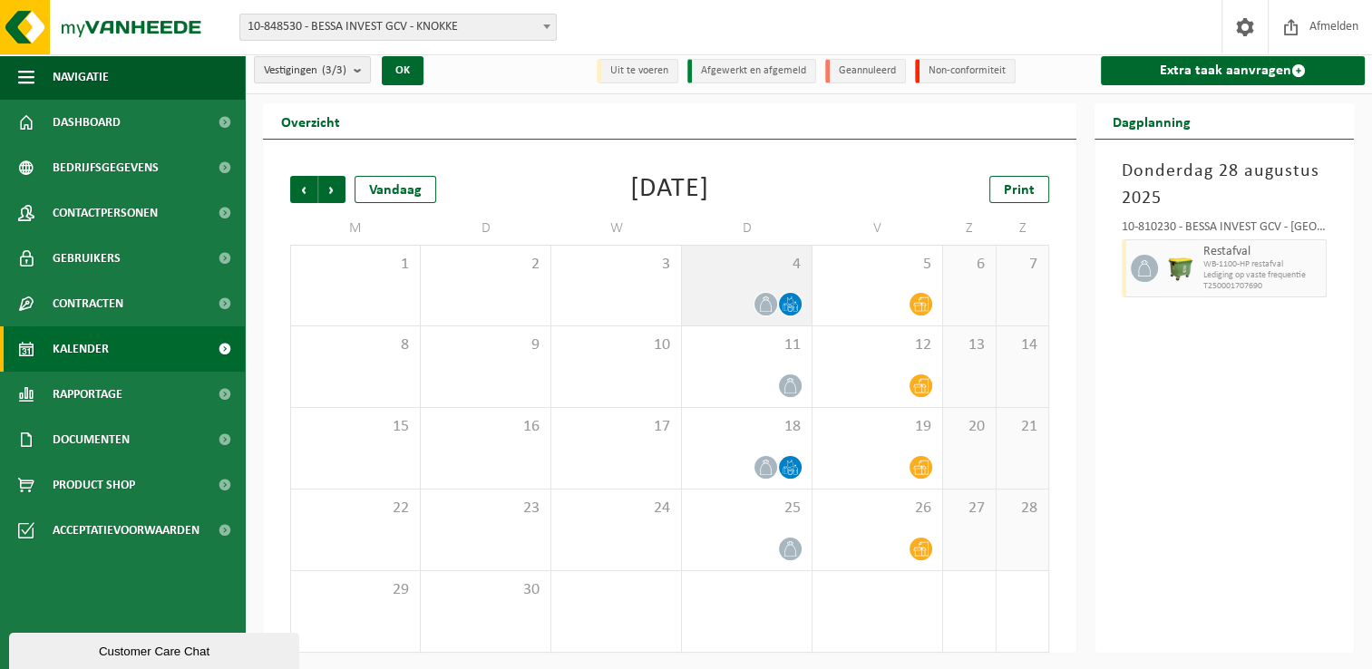
click at [753, 260] on span "4" at bounding box center [747, 265] width 112 height 20
